Goal: Task Accomplishment & Management: Manage account settings

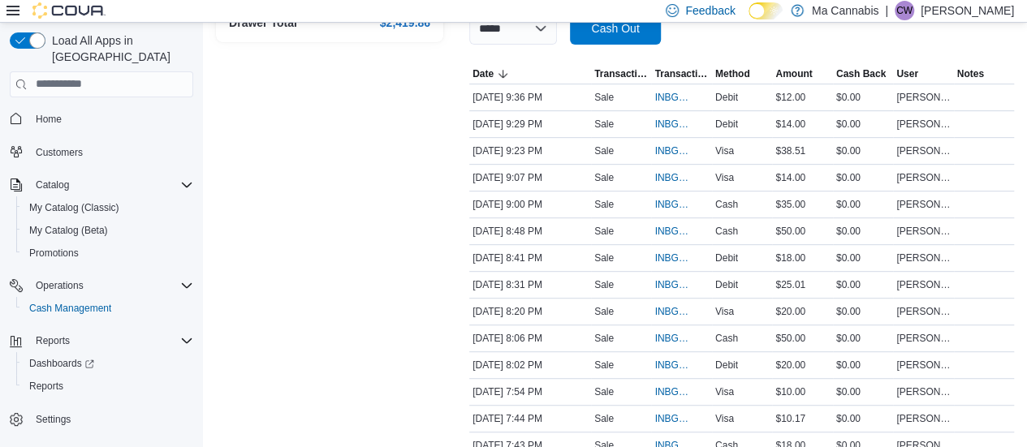
scroll to position [304, 0]
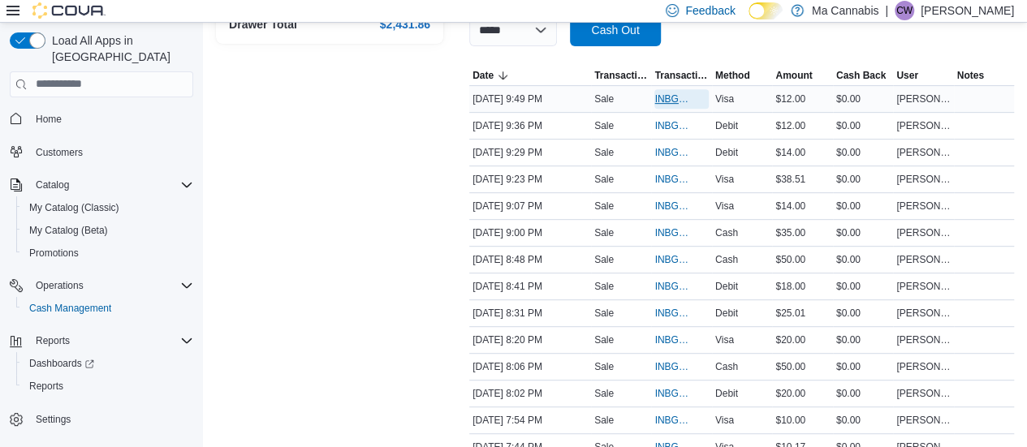
click at [671, 95] on span "INBGCP-117574" at bounding box center [672, 99] width 37 height 13
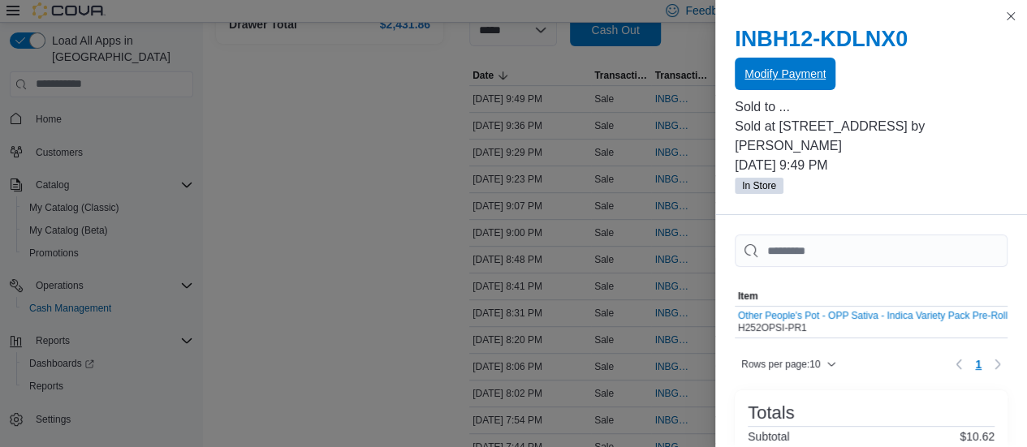
click at [758, 74] on span "Modify Payment" at bounding box center [784, 74] width 81 height 16
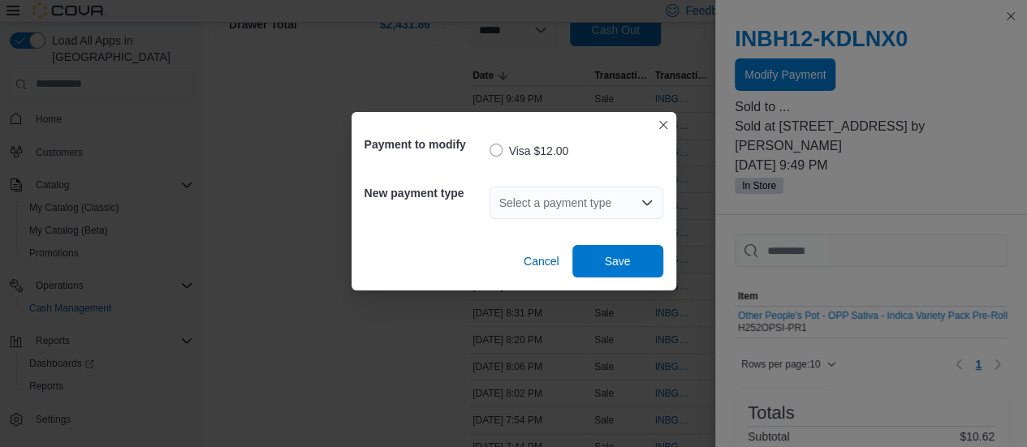
click at [645, 202] on icon "Open list of options" at bounding box center [646, 202] width 13 height 13
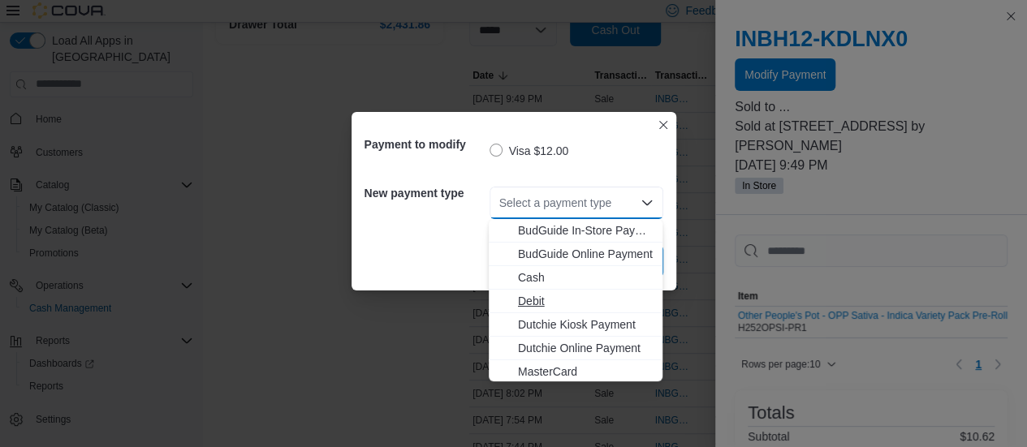
click at [613, 301] on span "Debit" at bounding box center [585, 301] width 135 height 16
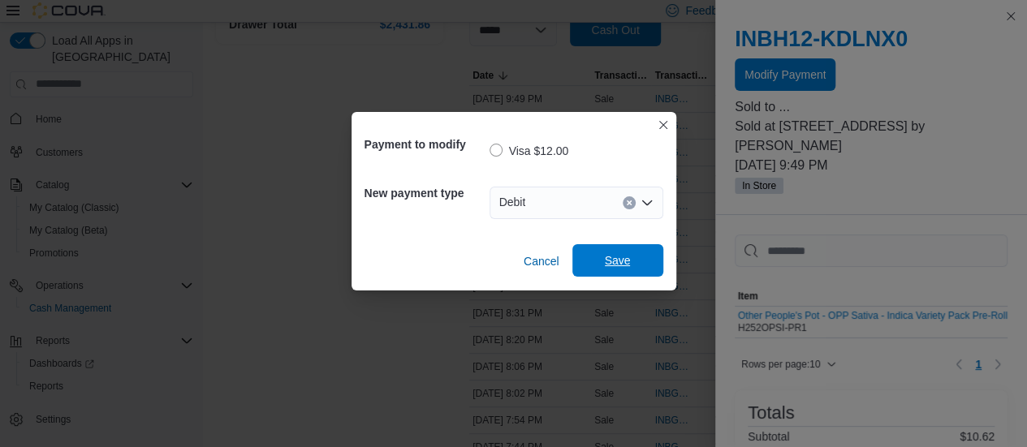
click at [629, 258] on span "Save" at bounding box center [618, 260] width 26 height 16
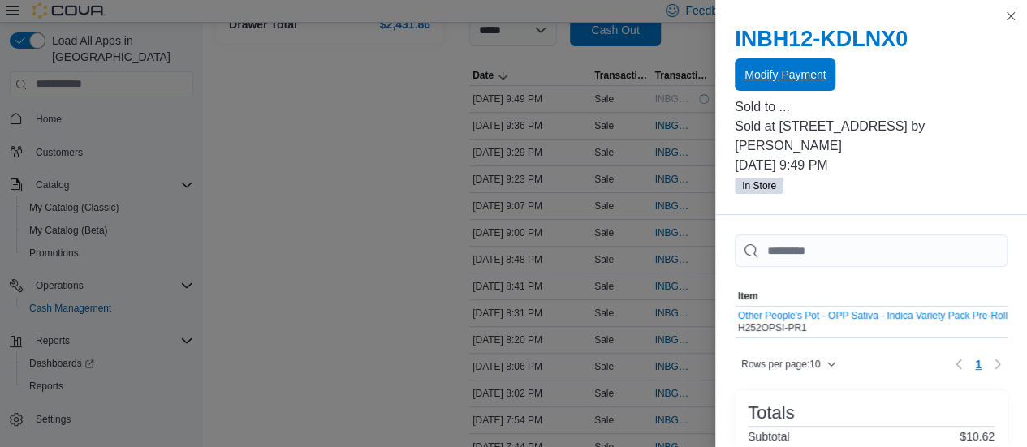
scroll to position [0, 0]
click at [1013, 15] on button "Close this dialog" at bounding box center [1010, 15] width 19 height 19
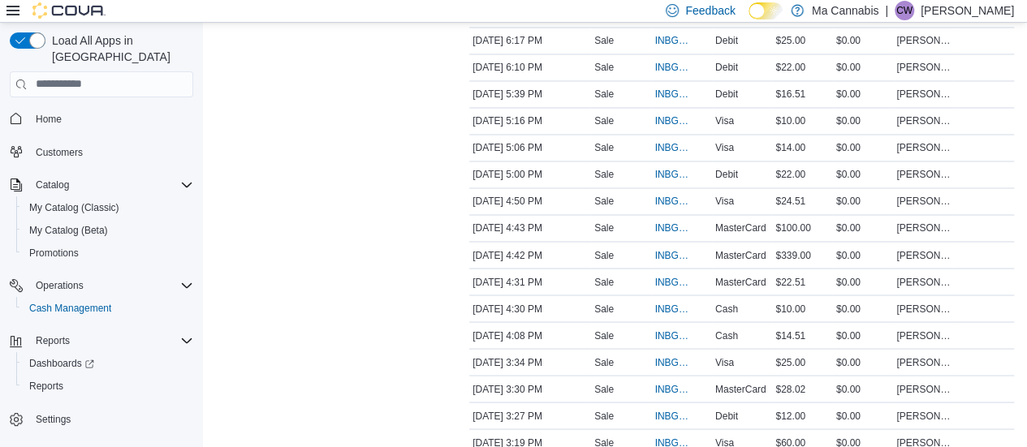
scroll to position [1323, 0]
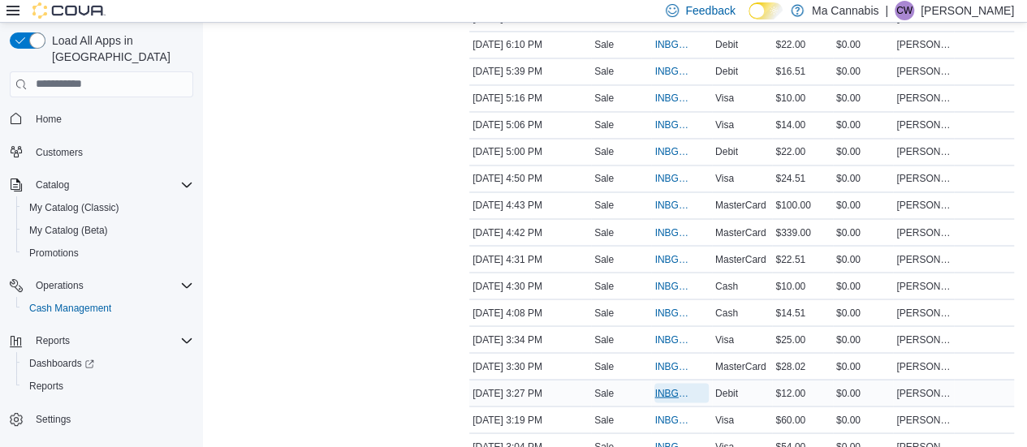
click at [675, 386] on span "INBGCP-117506" at bounding box center [672, 392] width 37 height 13
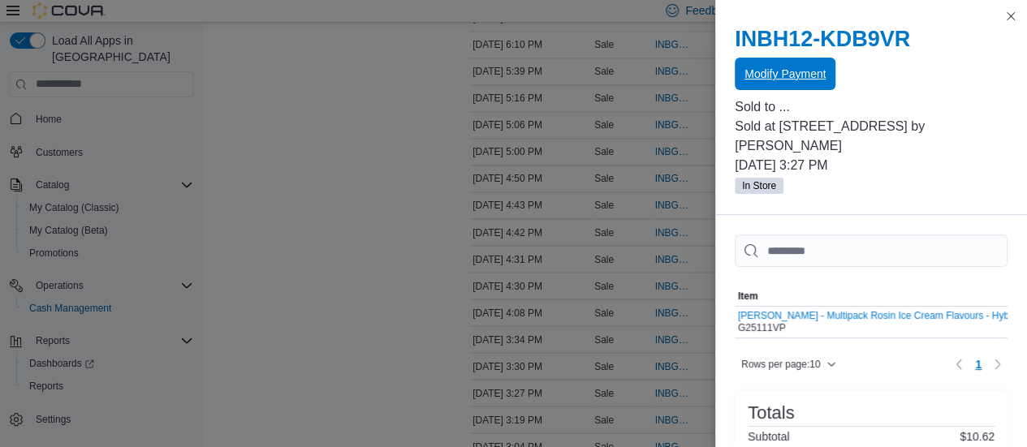
click at [790, 84] on span "Modify Payment" at bounding box center [784, 74] width 81 height 32
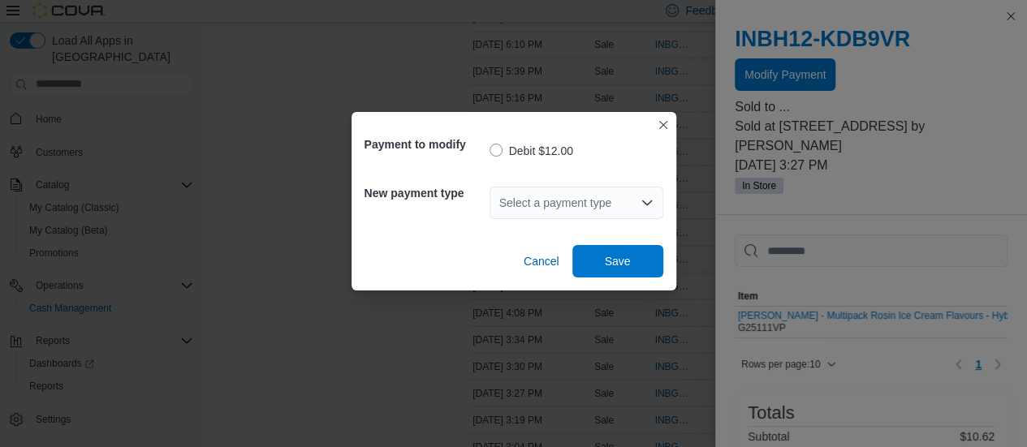
click at [619, 200] on div "Select a payment type" at bounding box center [576, 203] width 174 height 32
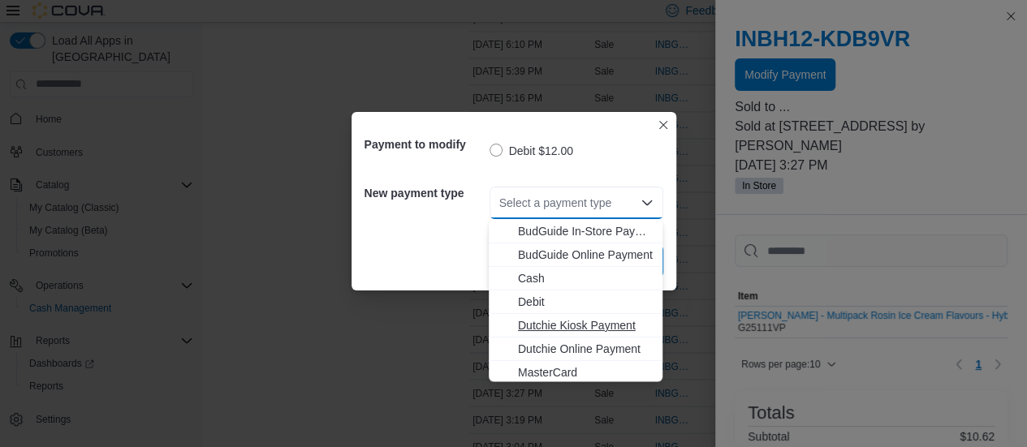
scroll to position [50, 0]
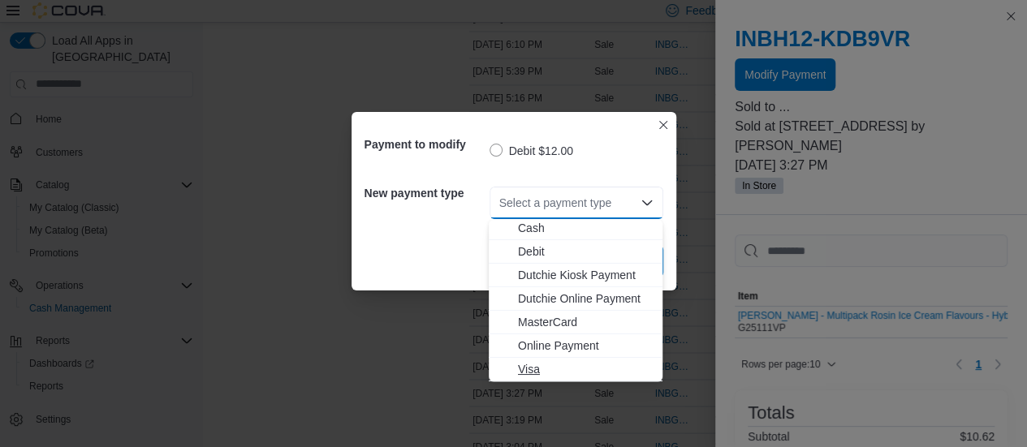
click at [558, 369] on span "Visa" at bounding box center [585, 369] width 135 height 16
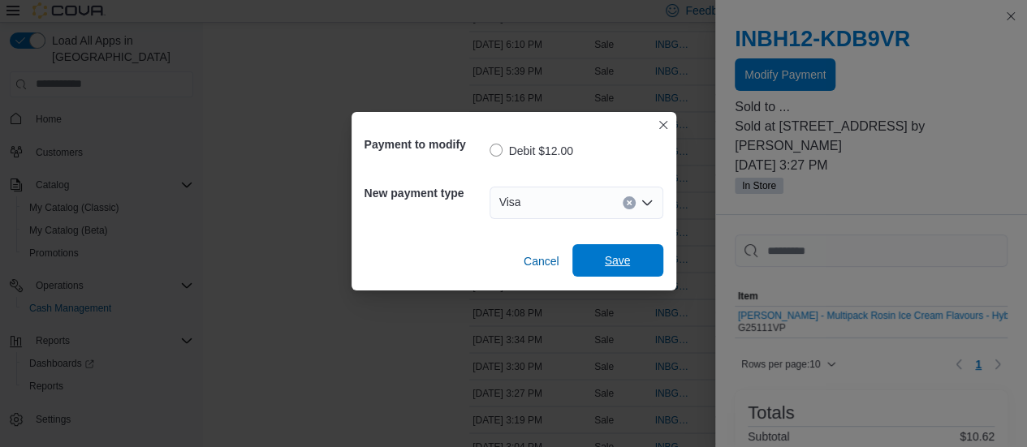
click at [629, 259] on span "Save" at bounding box center [618, 260] width 26 height 16
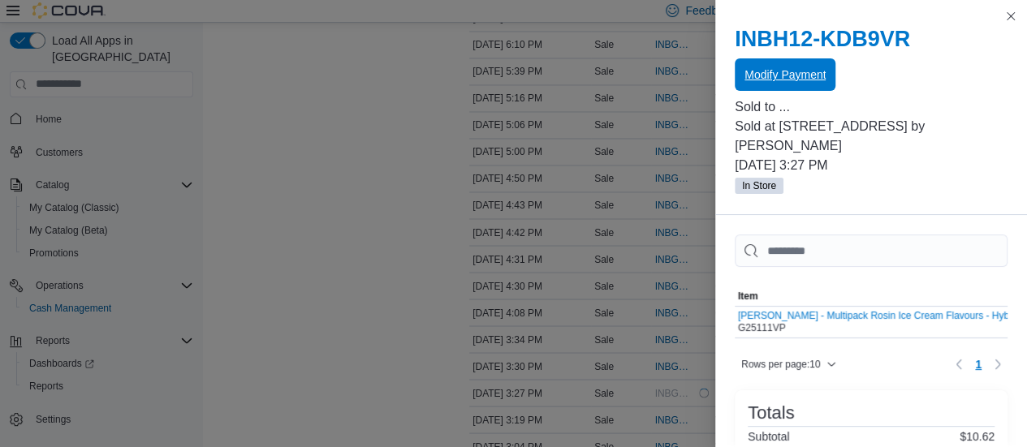
scroll to position [0, 0]
click at [1007, 18] on button "Close this dialog" at bounding box center [1010, 15] width 19 height 19
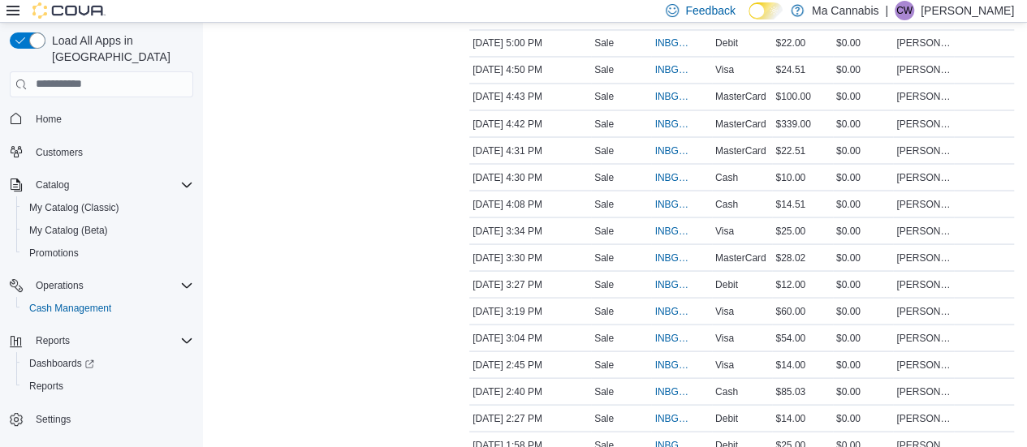
scroll to position [1434, 0]
